Goal: Task Accomplishment & Management: Use online tool/utility

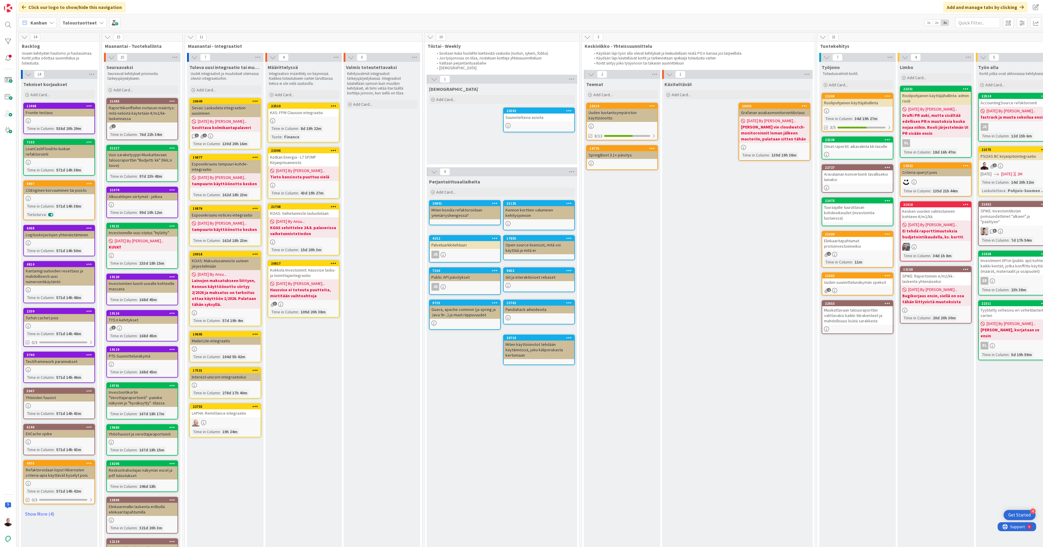
scroll to position [0, 284]
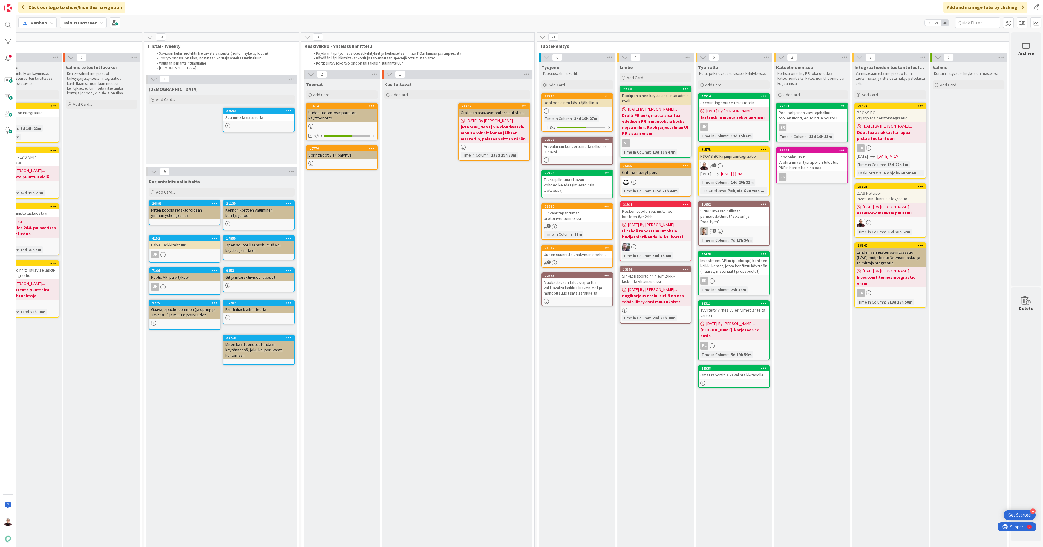
click at [733, 371] on div "Omat raportit: aikavalinta kk-tasolle" at bounding box center [733, 375] width 70 height 8
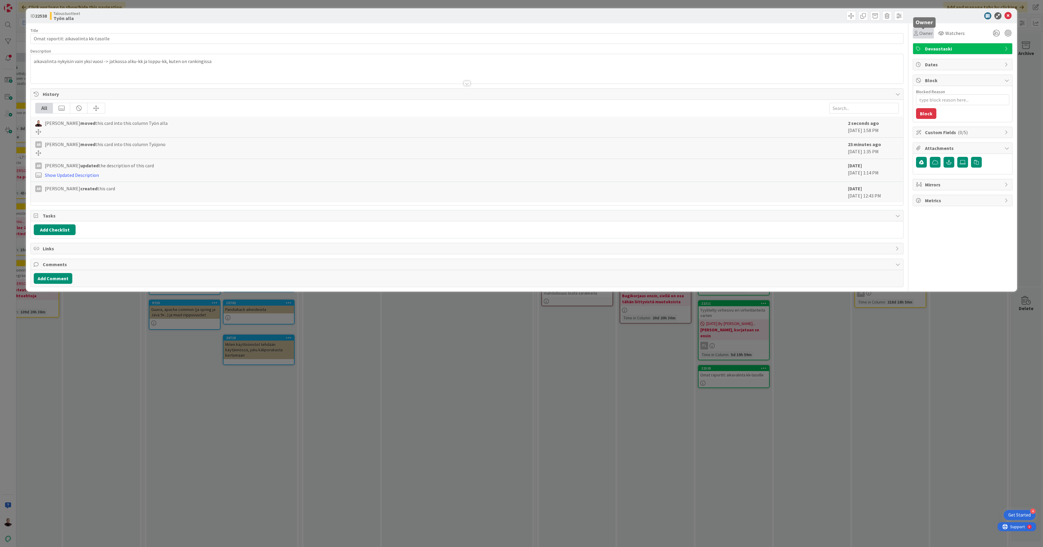
click at [924, 33] on span "Owner" at bounding box center [925, 33] width 13 height 7
click at [947, 75] on span "[PERSON_NAME]" at bounding box center [949, 77] width 29 height 9
click at [878, 317] on div "ID 22538 Taloustuotteet Työn alla Title 37 / 128 Omat raportit: aikavalinta kk-…" at bounding box center [521, 273] width 1043 height 547
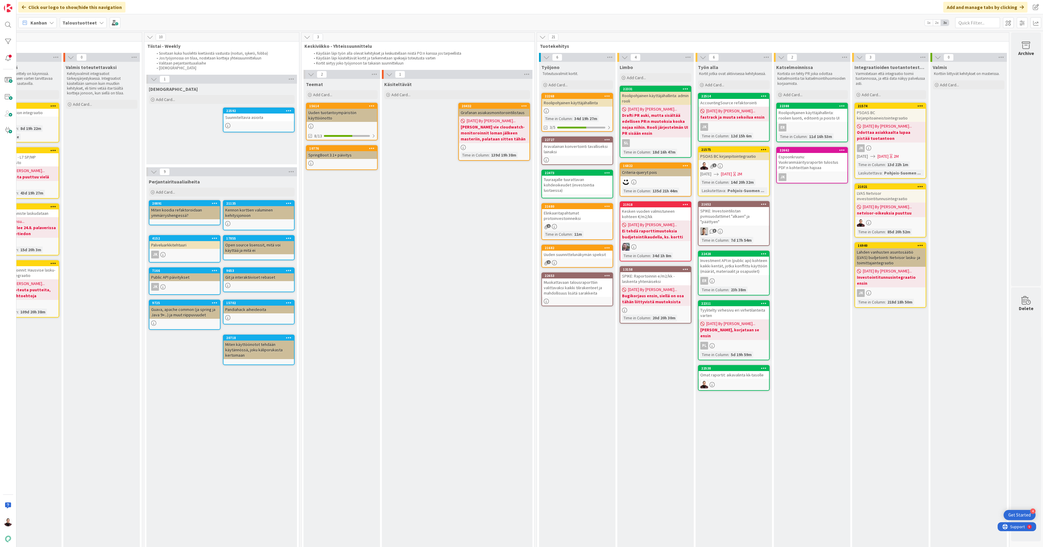
click at [731, 157] on div "PSOAS BC kirjanpitointegraatio" at bounding box center [733, 156] width 70 height 8
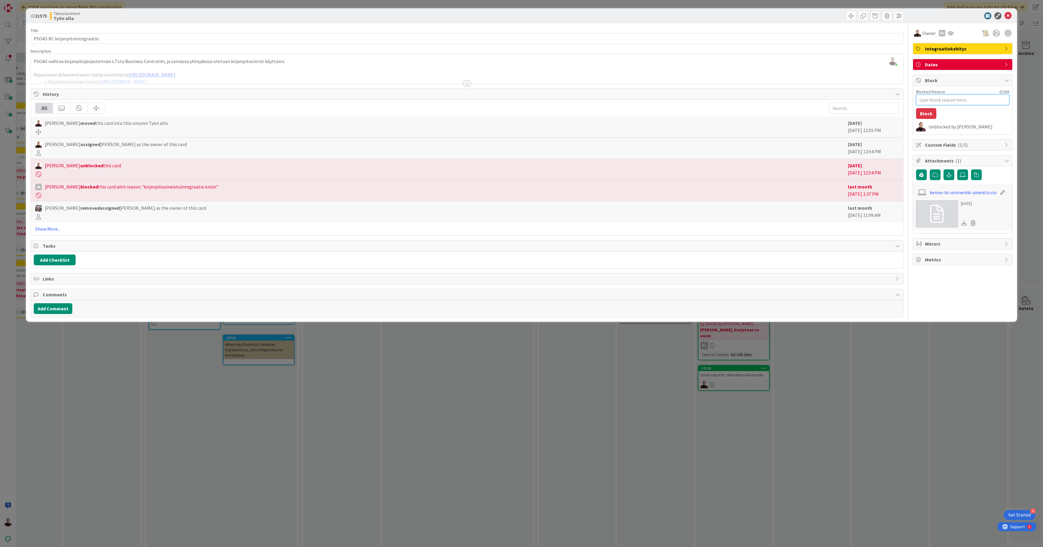
click at [935, 99] on textarea "Blocked Reason" at bounding box center [962, 99] width 93 height 11
type textarea "x"
type textarea "T"
type textarea "x"
type textarea "To"
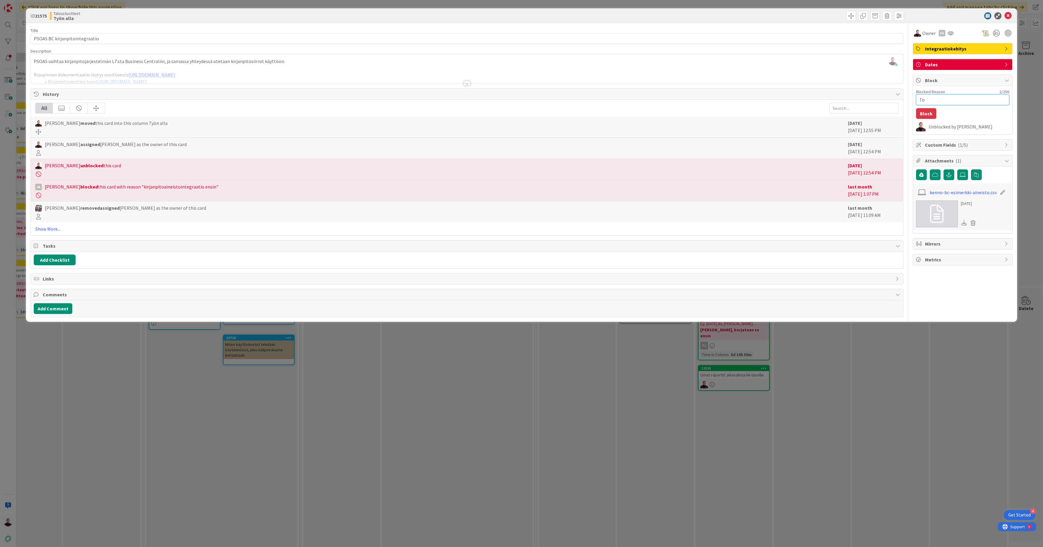
type textarea "x"
type textarea "Tot"
type textarea "x"
type textarea "Tote"
type textarea "x"
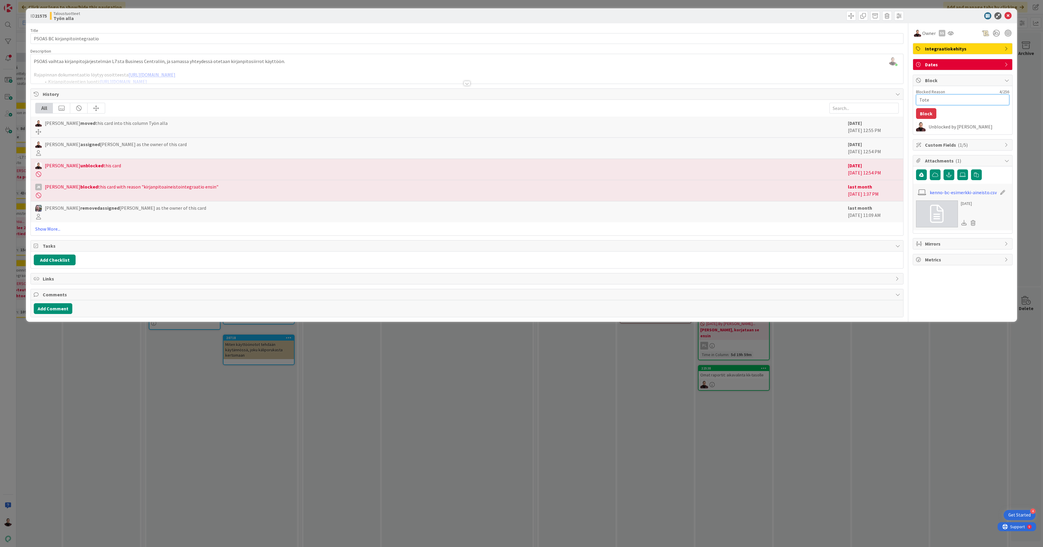
type textarea "Toteu"
type textarea "x"
type textarea "Toteut"
type textarea "x"
type textarea "Toteutus"
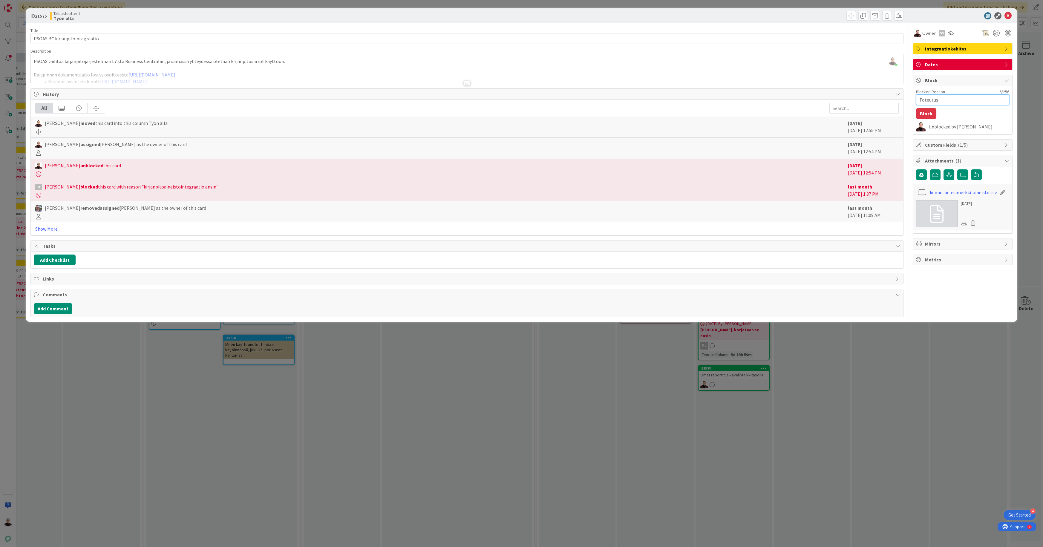
type textarea "x"
type textarea "Toteutus"
type textarea "x"
type textarea "Toteutus j"
type textarea "x"
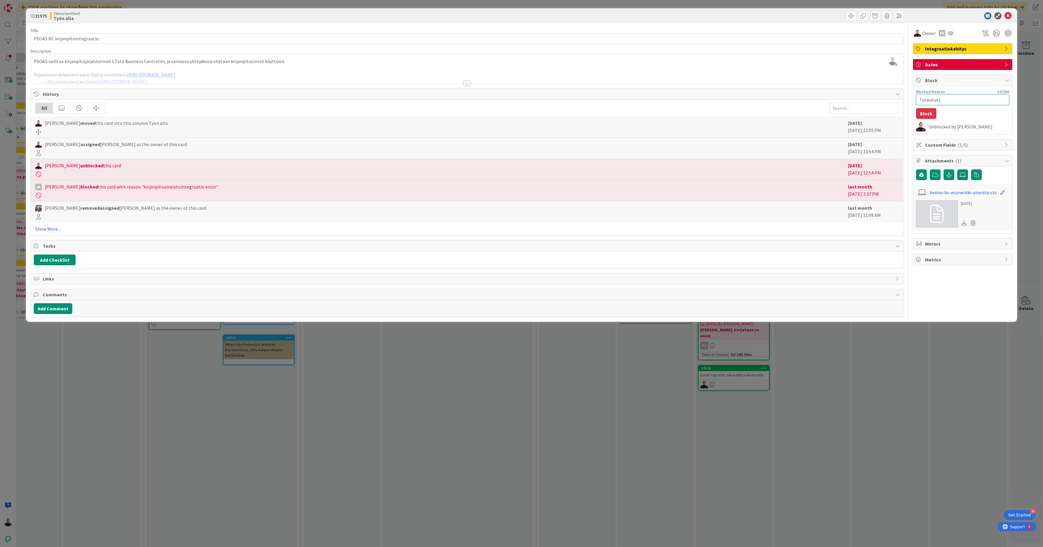
type textarea "Toteutus jä"
type textarea "x"
type textarea "Toteutus jäi"
type textarea "x"
type textarea "Toteutus jäihi"
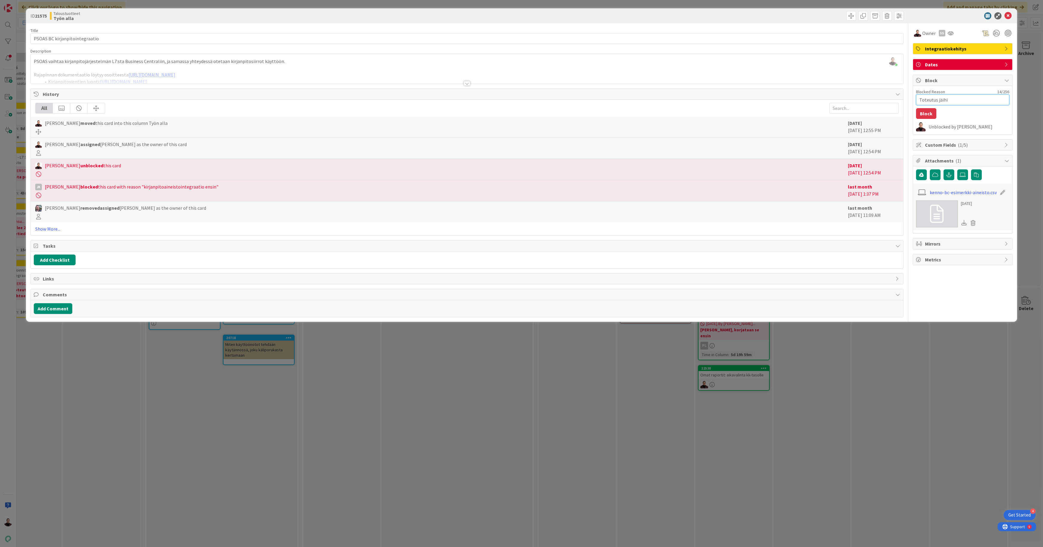
type textarea "x"
type textarea "Toteutus jäihin"
type textarea "x"
type textarea "Toteutus jäihin"
type textarea "x"
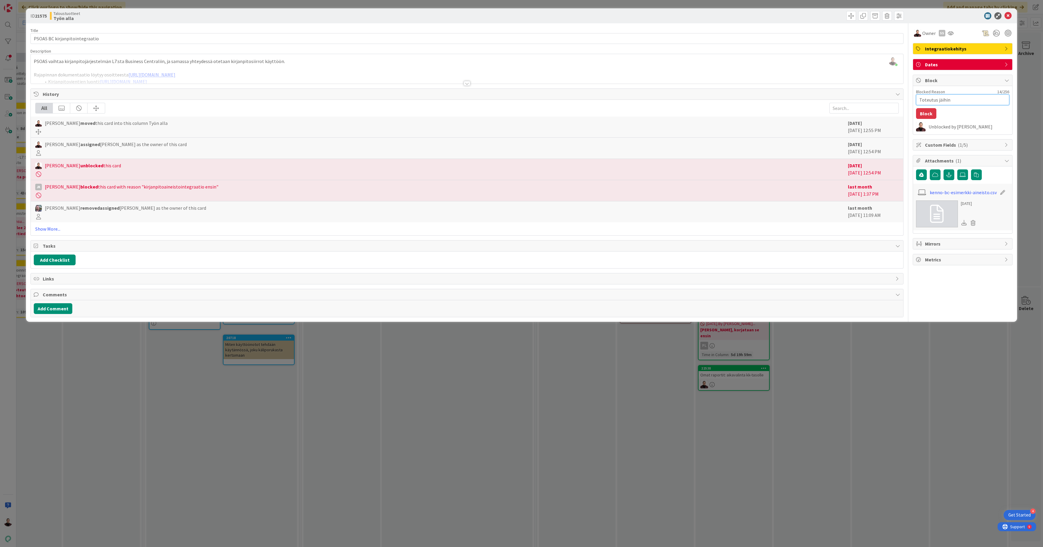
type textarea "Toteutus jäihin ,"
type textarea "x"
type textarea "Toteutus jäihin"
type textarea "x"
type textarea "Toteutus jäihin"
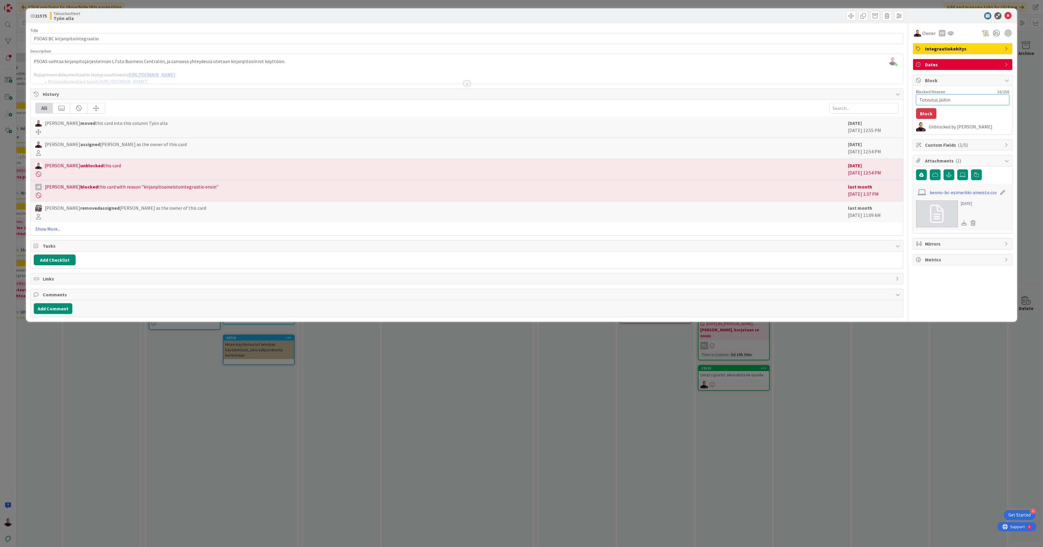
type textarea "x"
type textarea "Toteutus jäihin,"
type textarea "x"
type textarea "Toteutus jäihin,"
type textarea "x"
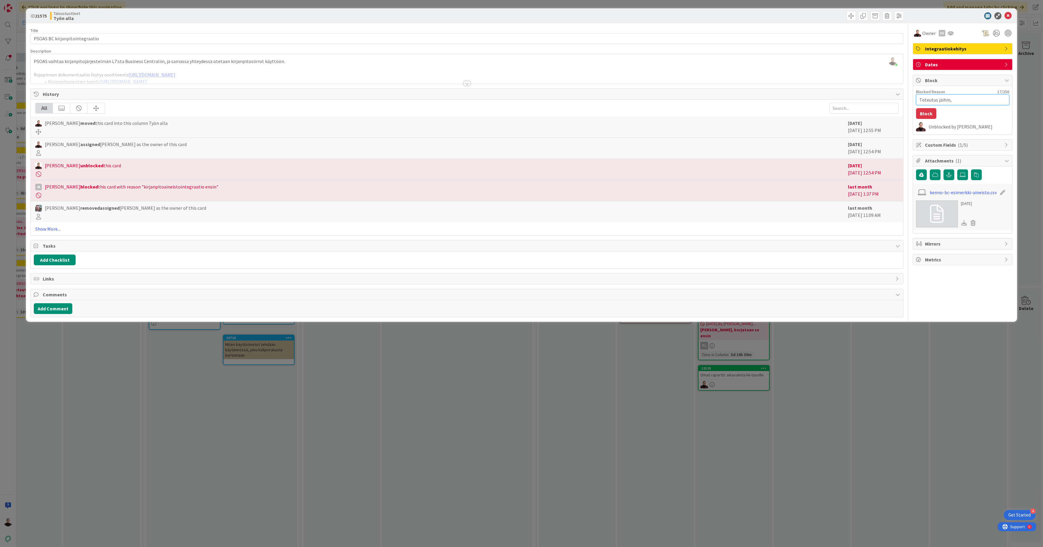
type textarea "Toteutus jäihin, a"
type textarea "x"
type textarea "Toteutus jäihin, as"
type textarea "x"
type textarea "Toteutus jäihin, [GEOGRAPHIC_DATA]"
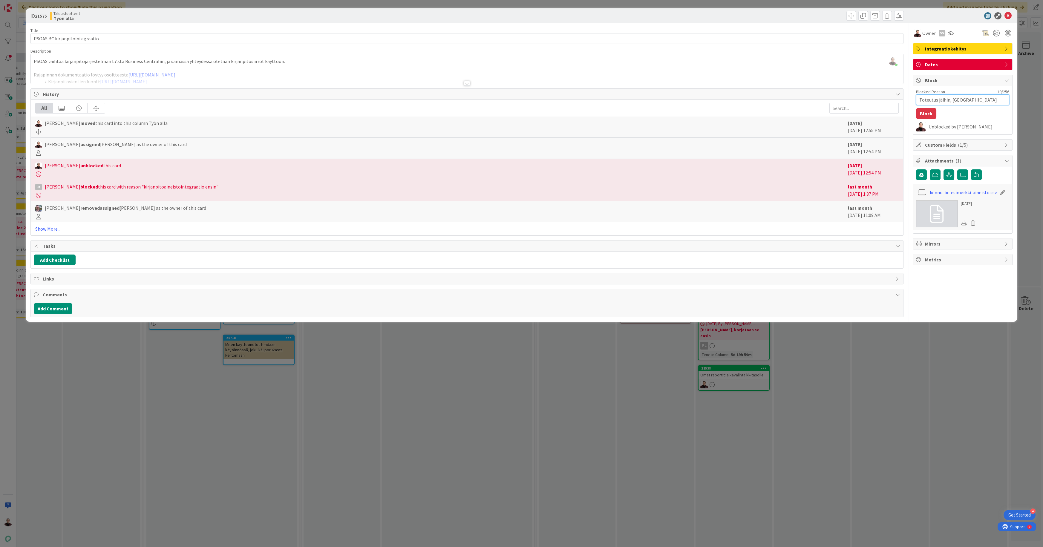
type textarea "x"
type textarea "Toteutus jäihin, [GEOGRAPHIC_DATA]"
type textarea "x"
type textarea "Toteutus jäihin, asiak"
type textarea "x"
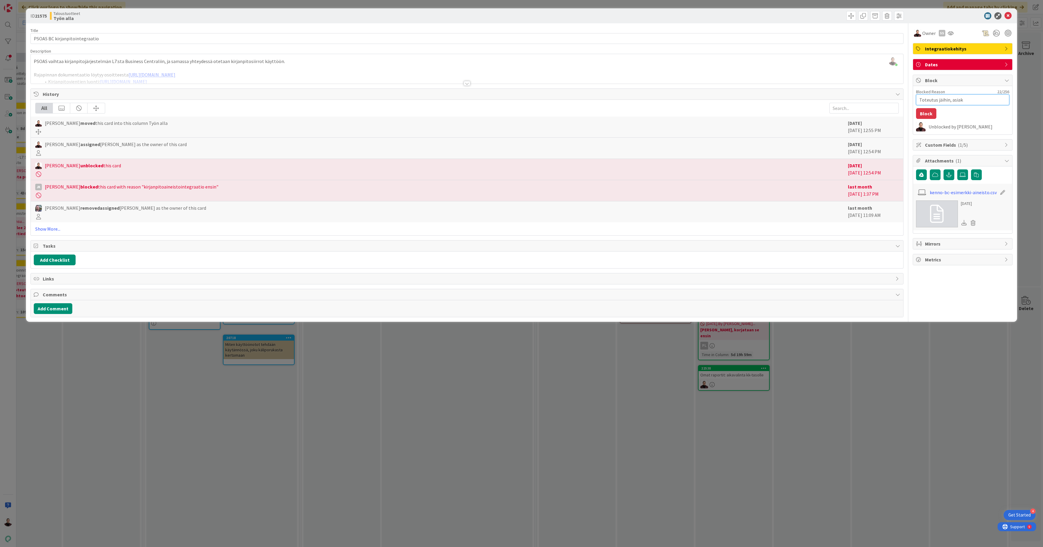
type textarea "Toteutus jäihin, asiaka"
type textarea "x"
type textarea "Toteutus jäihin, asiakas"
type textarea "x"
type textarea "Toteutus jäihin, asiakas"
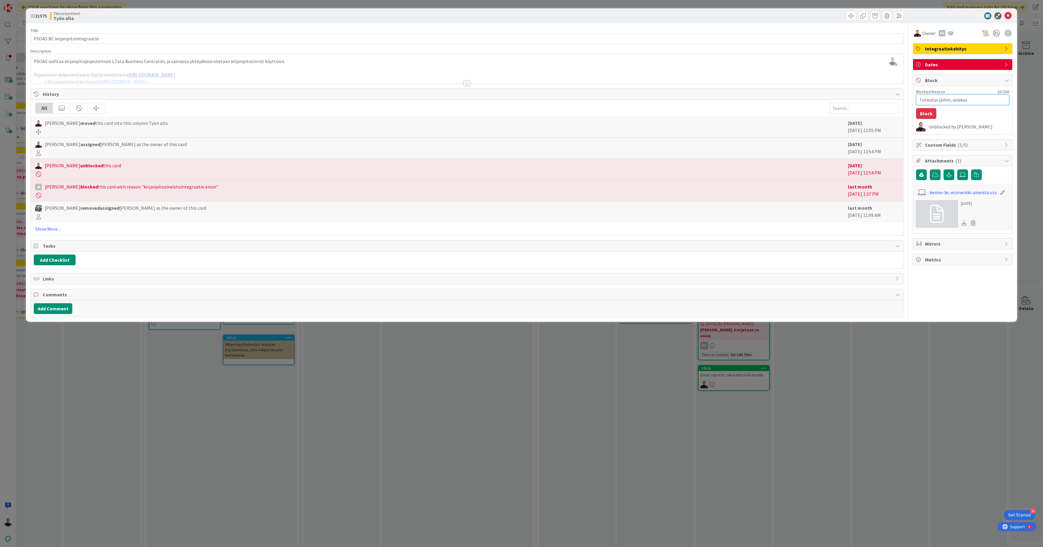
type textarea "x"
type textarea "Toteutus jäihin, asiakas e"
type textarea "x"
type textarea "Toteutus jäihin, asiakas ei"
type textarea "x"
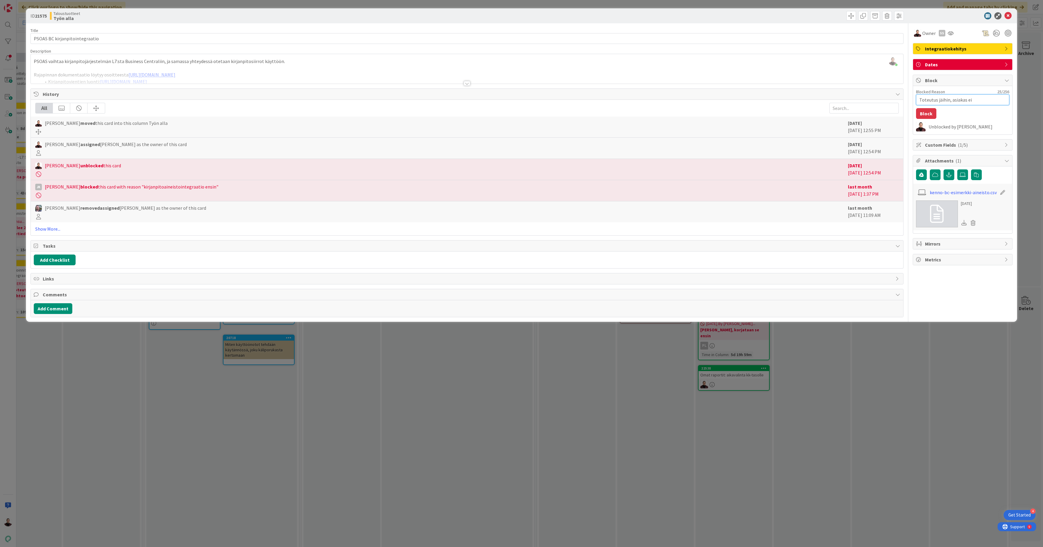
type textarea "Toteutus jäihin, asiakas ei"
type textarea "x"
type textarea "Toteutus jäihin, asiakas ei h"
type textarea "x"
type textarea "Toteutus jäihin, asiakas ei ha"
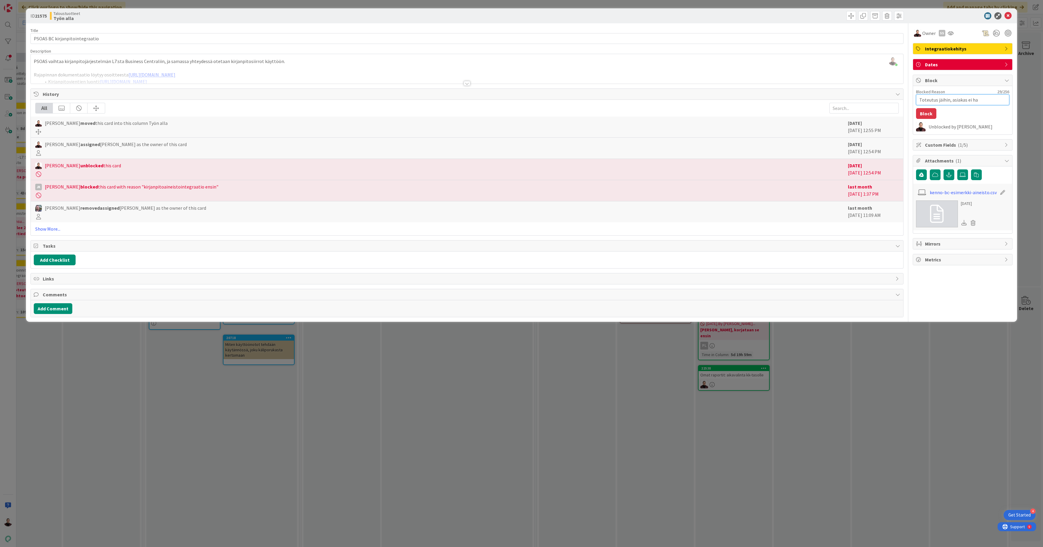
type textarea "x"
type textarea "Toteutus jäihin, asiakas ei hal"
type textarea "x"
type textarea "Toteutus jäihin, asiakas ei halu"
type textarea "x"
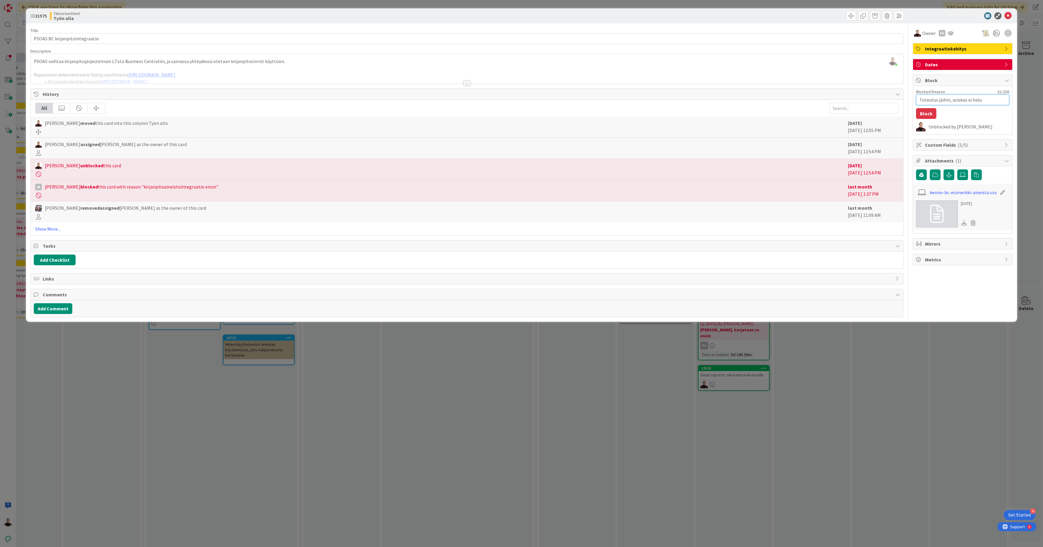
type textarea "Toteutus jäihin, asiakas ei halua"
type textarea "x"
type textarea "Toteutus jäihin, asiakas ei halua"
type textarea "x"
type textarea "Toteutus jäihin, asiakas ei halua r"
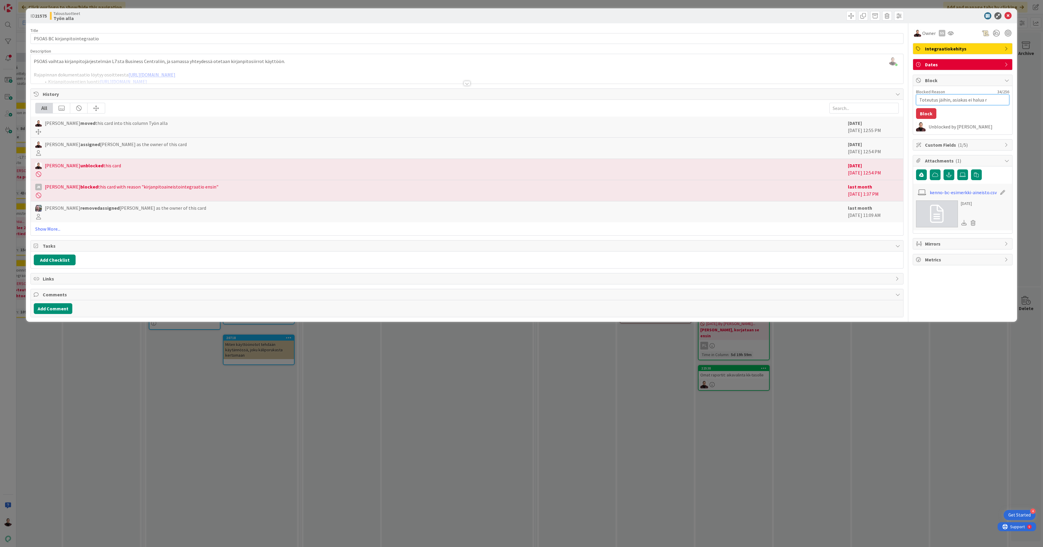
type textarea "x"
type textarea "Toteutus jäihin, asiakas ei halua ra"
type textarea "x"
type textarea "Toteutus jäihin, asiakas ei halua raj"
type textarea "x"
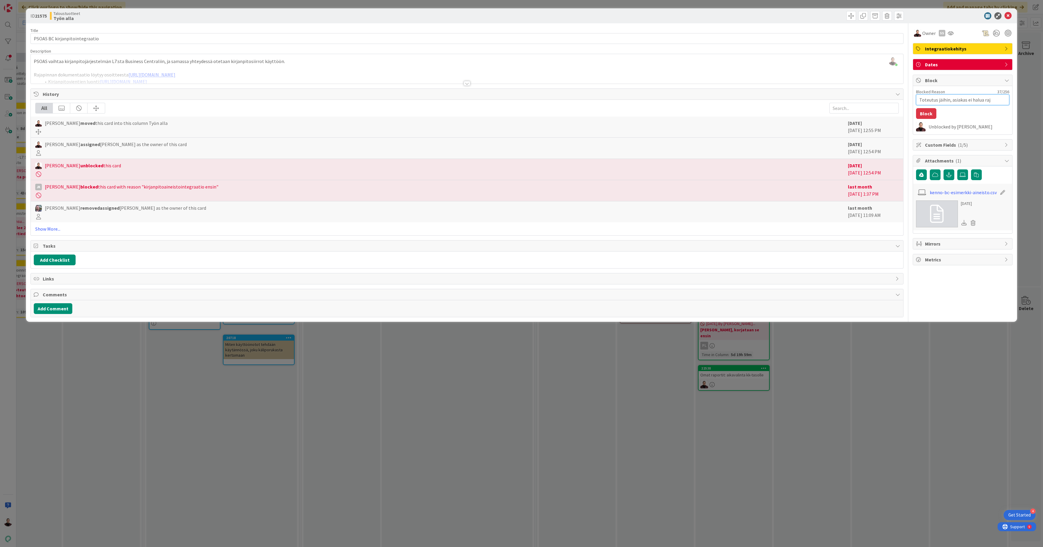
type textarea "Toteutus jäihin, asiakas ei halua [DATE]"
type textarea "x"
type textarea "Toteutus jäihin, asiakas ei halua rajap"
type textarea "x"
type textarea "Toteutus jäihin, asiakas ei halua rajapi"
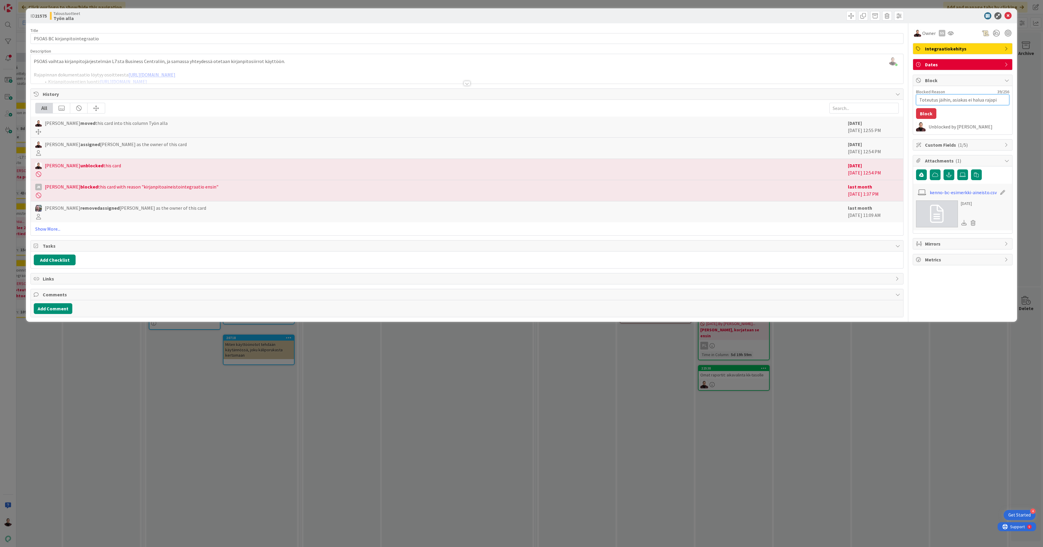
type textarea "x"
type textarea "Toteutus jäihin, asiakas ei halua rajapin"
type textarea "x"
type textarea "Toteutus jäihin, asiakas ei halua rajapint"
type textarea "x"
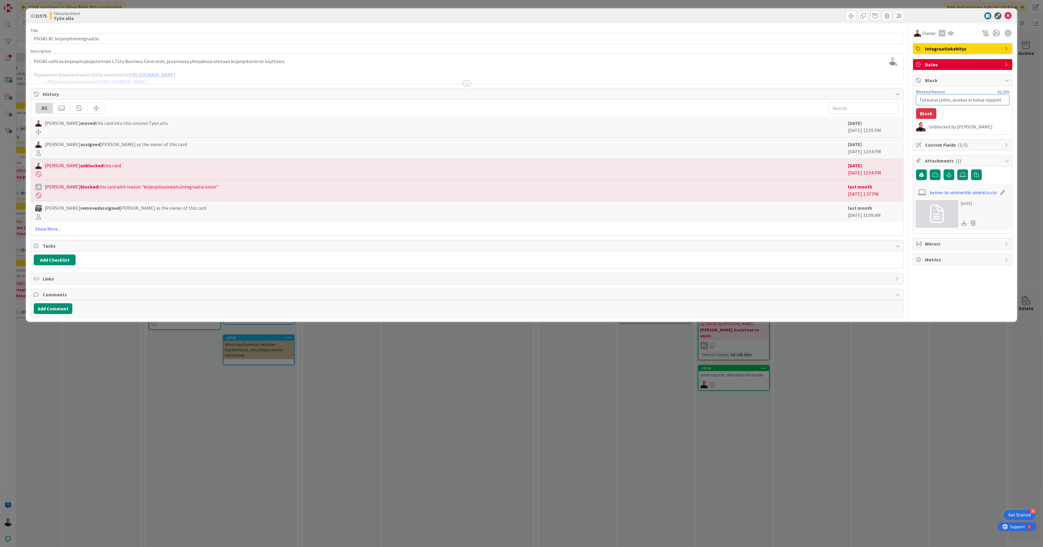
type textarea "Toteutus jäihin, asiakas ei halua rajapinta"
type textarea "x"
type textarea "Toteutus jäihin, asiakas ei halua rajapintaa"
type textarea "x"
type textarea "Toteutus jäihin, asiakas ei halua rajapintaa"
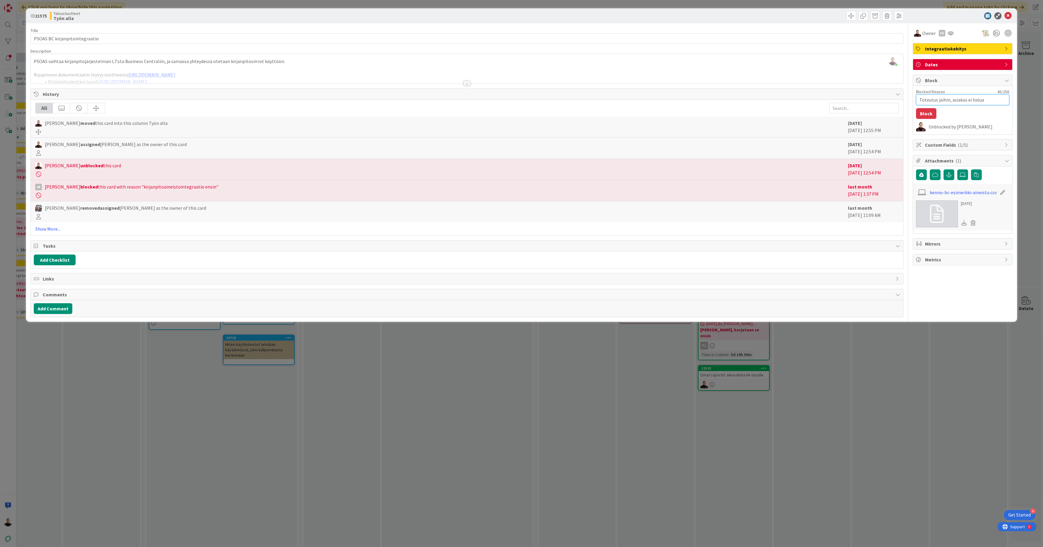
type textarea "x"
type textarea "Toteutus jäihin, asiakas ei halua rajapintaa k"
type textarea "x"
type textarea "Toteutus jäihin, asiakas ei halua rajapintaa käy"
type textarea "x"
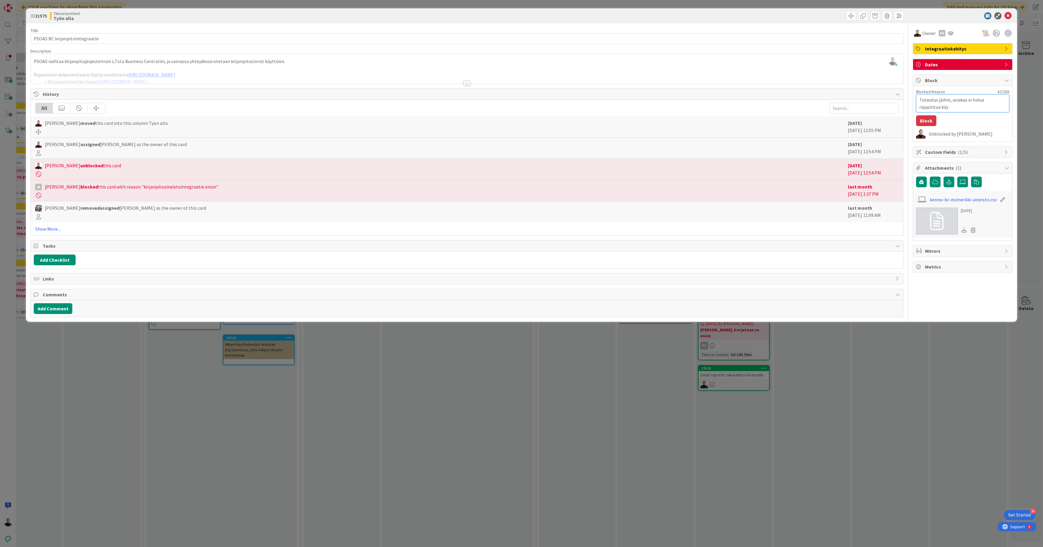
type textarea "Toteutus jäihin, asiakas ei halua rajapintaa käyt"
type textarea "x"
type textarea "Toteutus jäihin, asiakas ei halua rajapintaa käytt"
type textarea "x"
type textarea "Toteutus jäihin, asiakas ei halua rajapintaa käyttö"
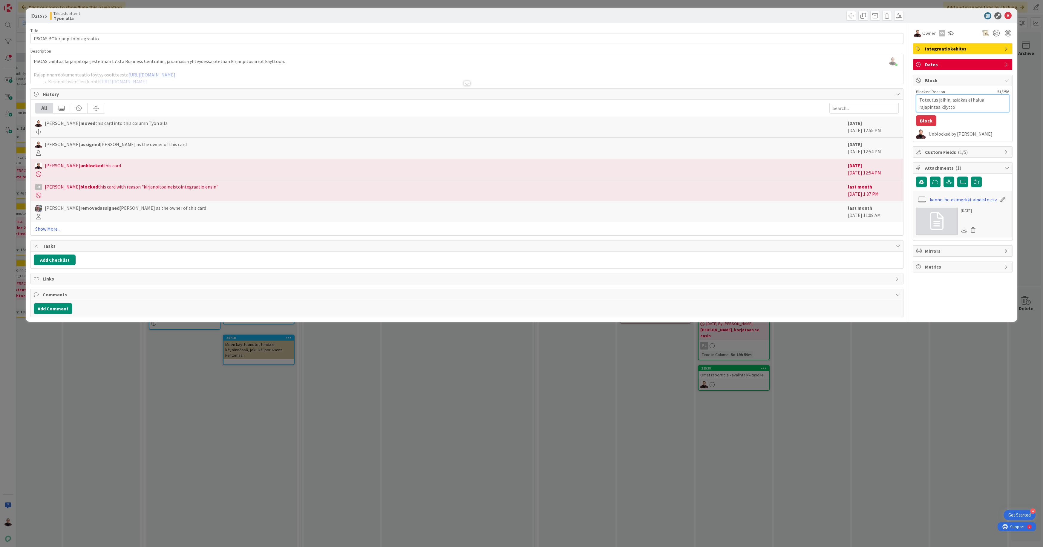
type textarea "x"
type textarea "Toteutus jäihin, asiakas ei halua rajapintaa käyttöö"
type textarea "x"
type textarea "Toteutus jäihin, asiakas ei halua rajapintaa käyttöön"
type textarea "x"
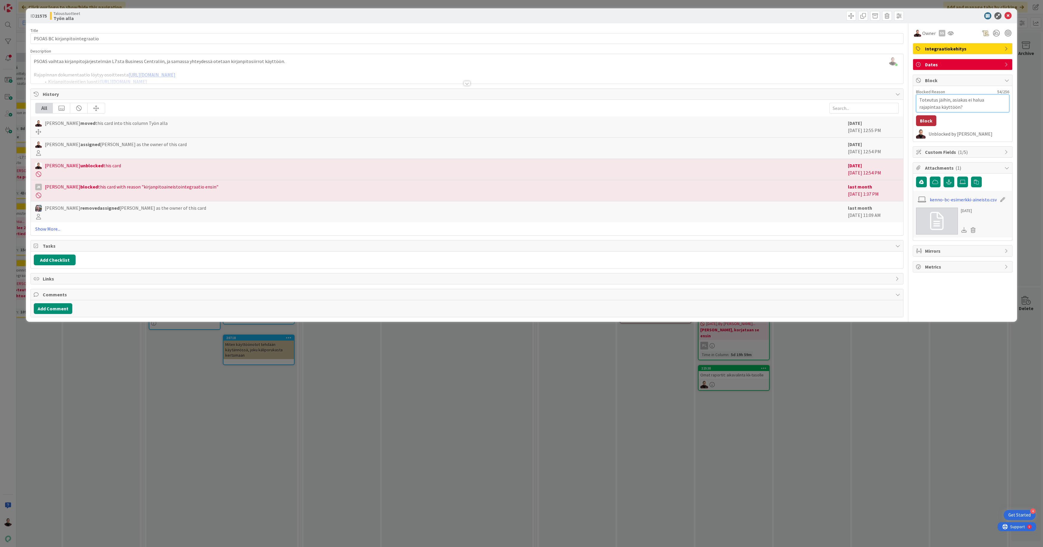
type textarea "Toteutus jäihin, asiakas ei halua rajapintaa käyttöön?"
click at [925, 119] on button "Block" at bounding box center [926, 120] width 20 height 11
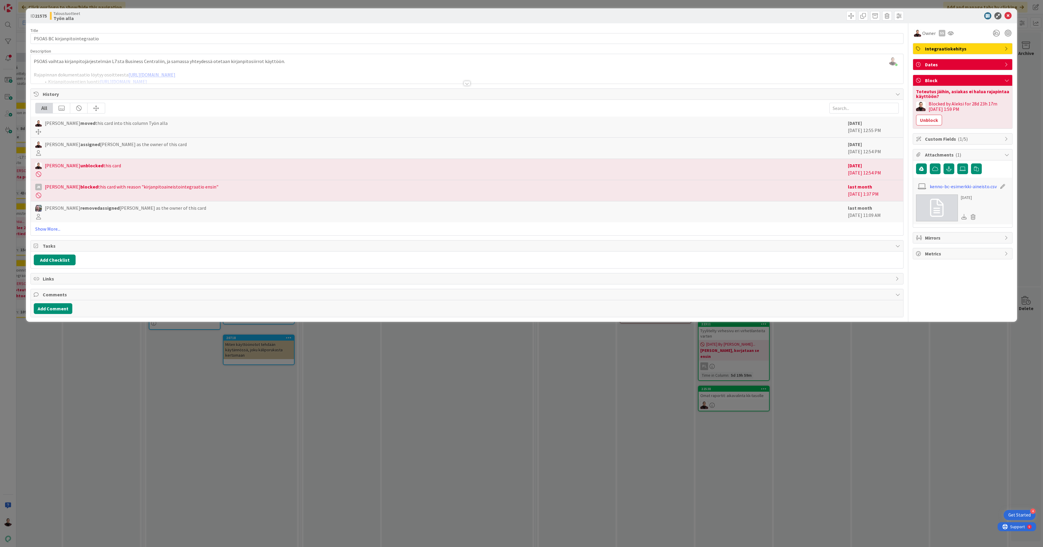
click at [874, 389] on div "ID 21575 Taloustuotteet Työn alla Title 30 / 128 PSOAS BC kirjanpitointegraatio…" at bounding box center [521, 273] width 1043 height 547
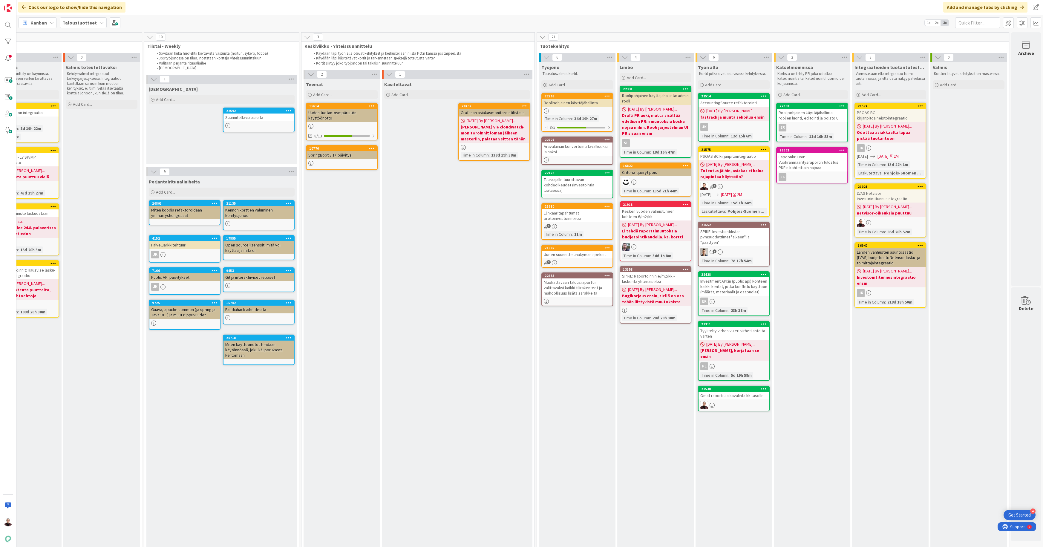
click at [728, 392] on div "Omat raportit: aikavalinta kk-tasolle" at bounding box center [733, 396] width 70 height 8
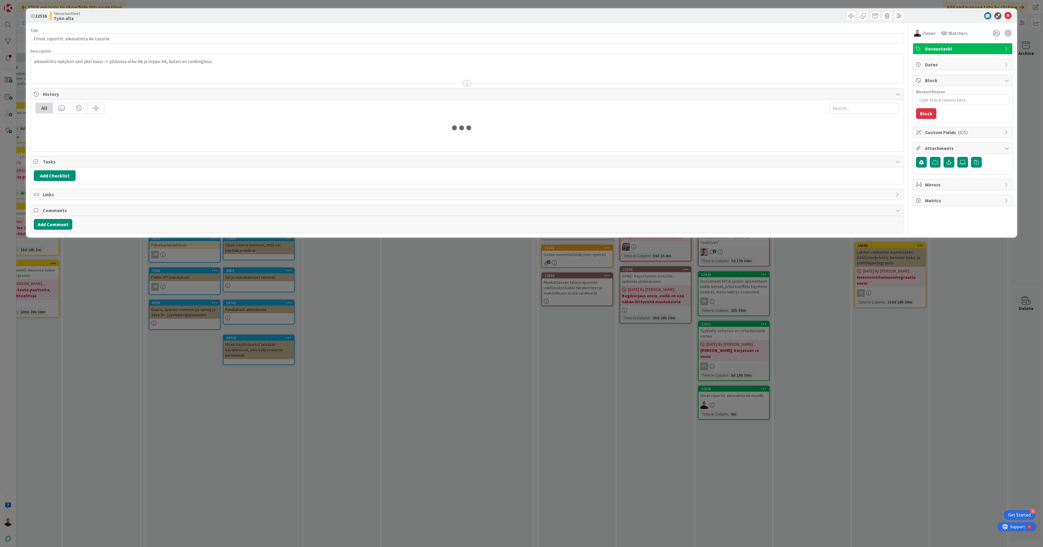
type textarea "x"
